Goal: Task Accomplishment & Management: Manage account settings

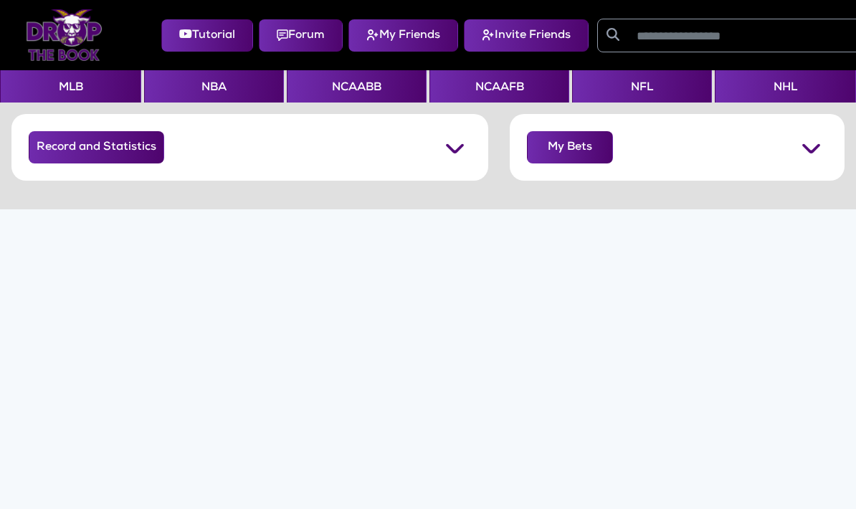
scroll to position [57, 0]
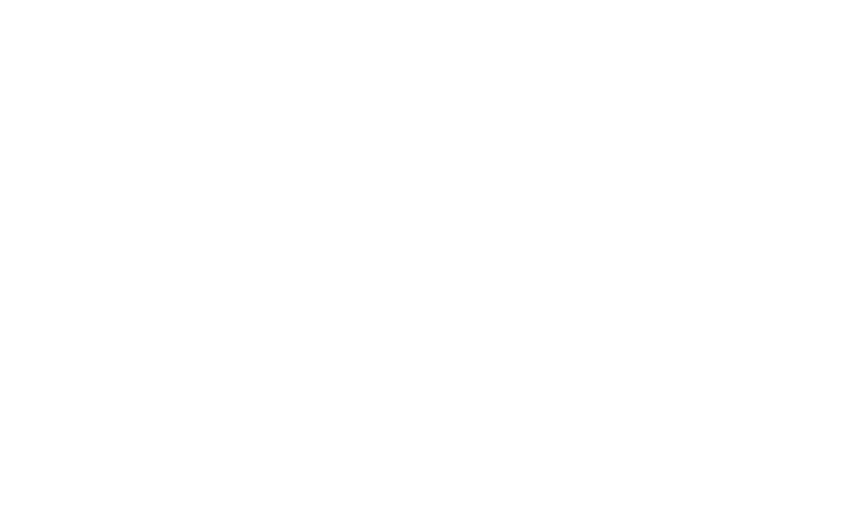
scroll to position [17, 0]
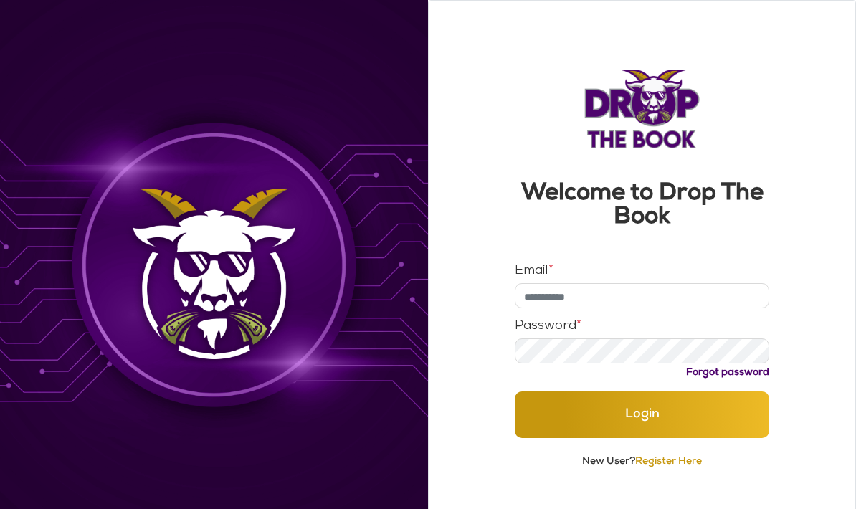
click at [558, 288] on input "Email *" at bounding box center [642, 295] width 254 height 25
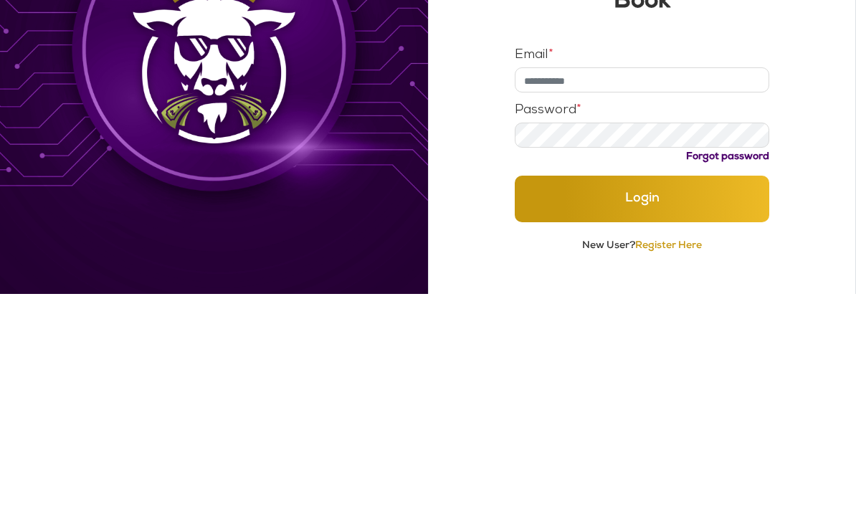
scroll to position [57, 0]
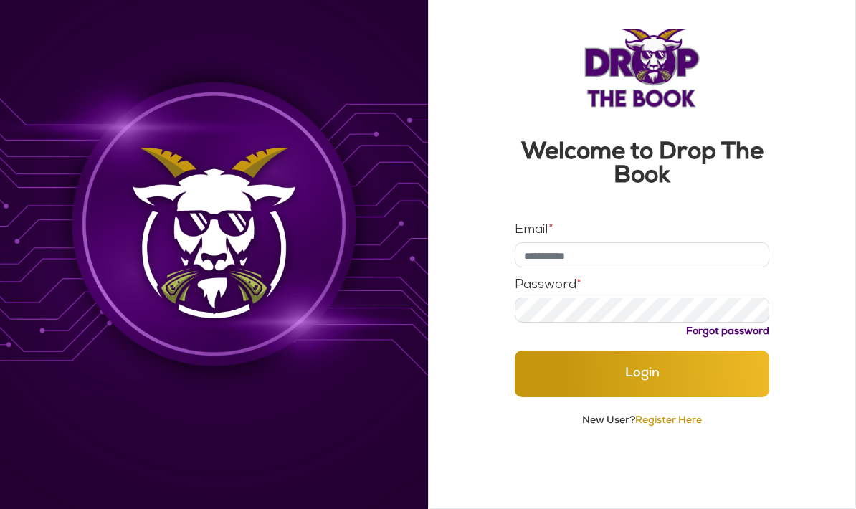
type input "**********"
click at [567, 352] on button "Login" at bounding box center [642, 373] width 254 height 47
